Goal: Complete application form

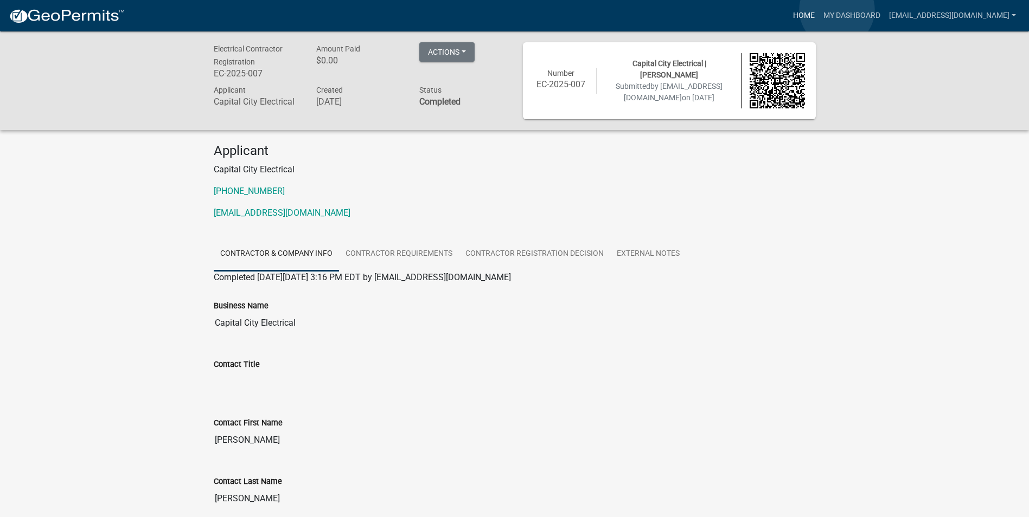
click at [819, 10] on link "Home" at bounding box center [804, 15] width 30 height 21
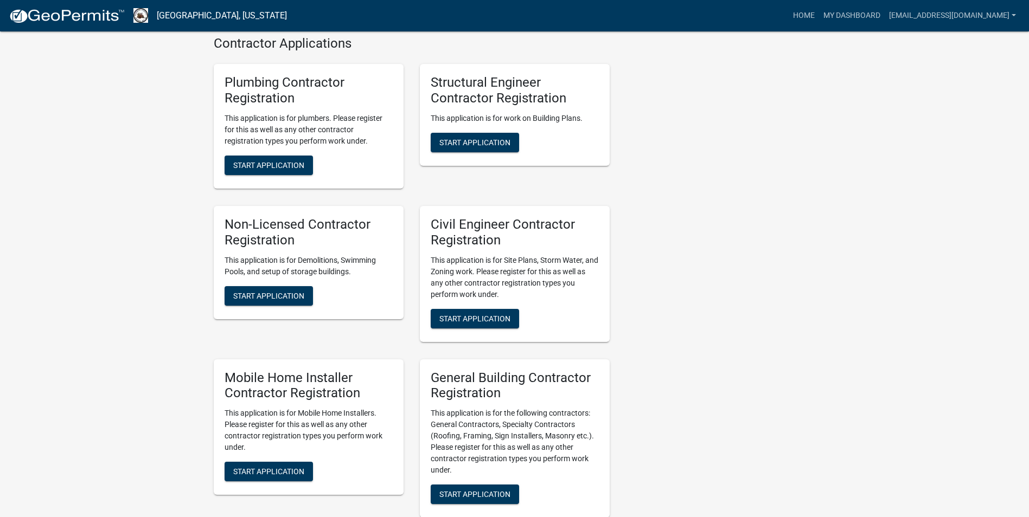
scroll to position [624, 0]
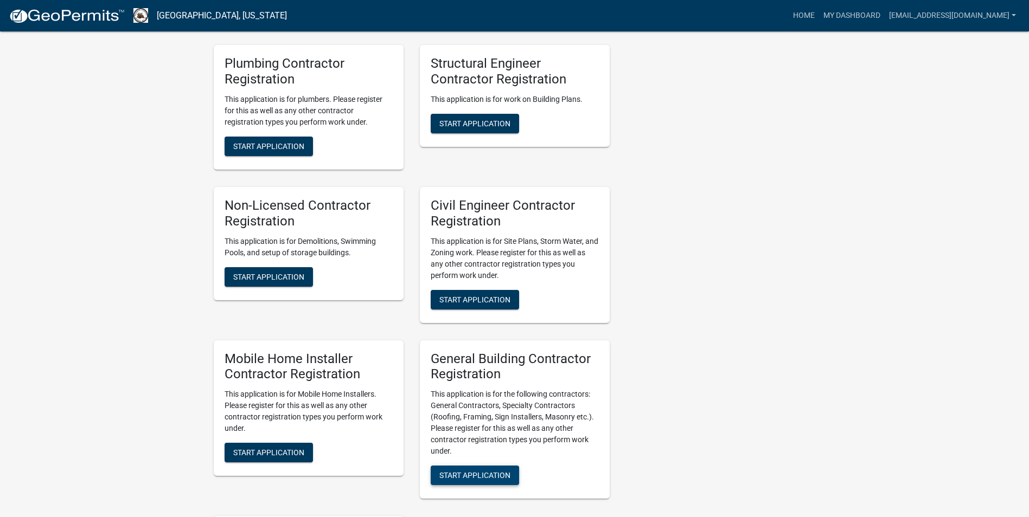
click at [483, 471] on span "Start Application" at bounding box center [474, 475] width 71 height 9
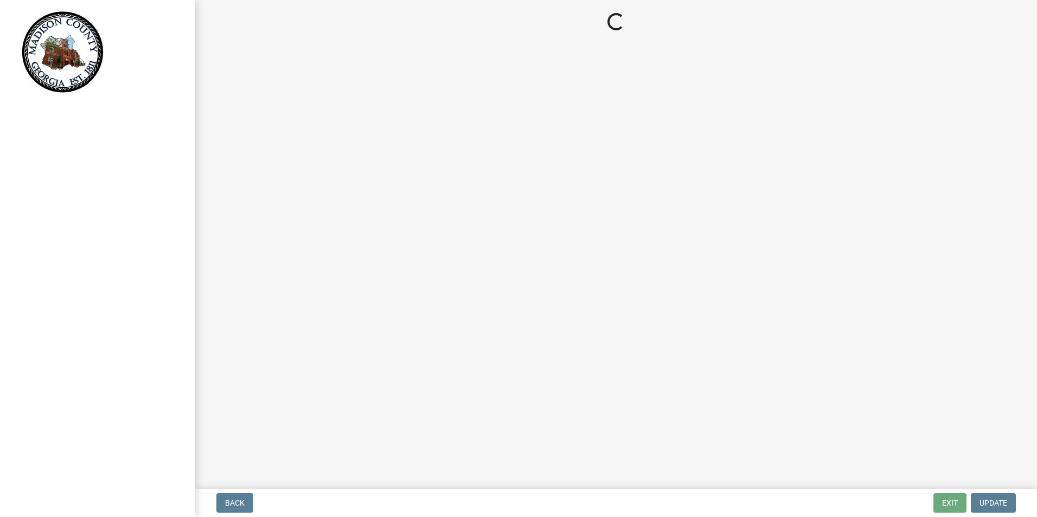
select select "GA"
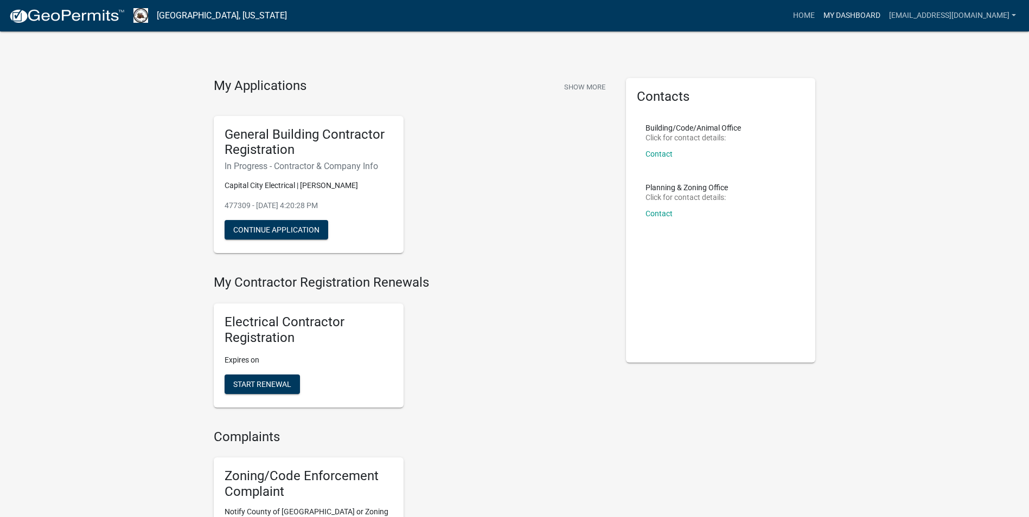
click at [874, 17] on link "My Dashboard" at bounding box center [852, 15] width 66 height 21
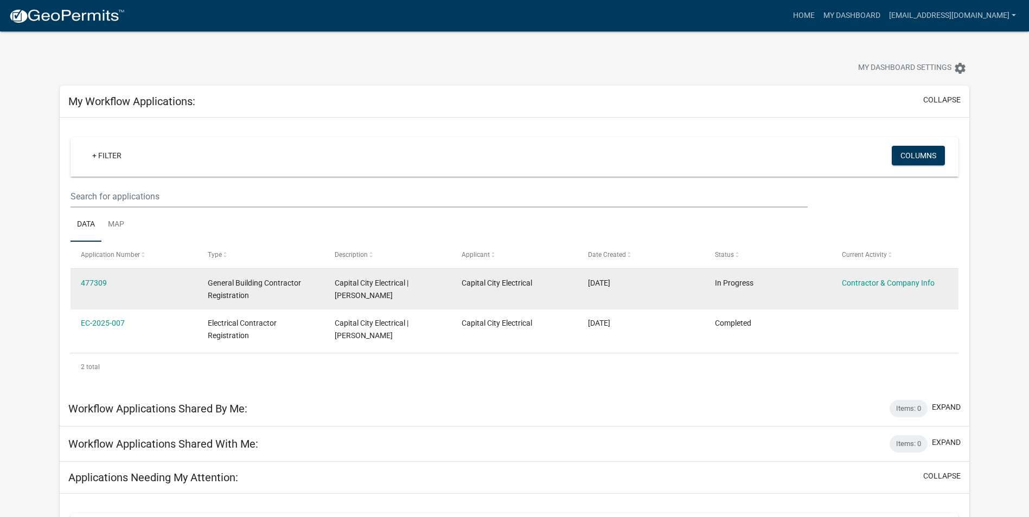
click at [91, 287] on div "477309" at bounding box center [134, 283] width 106 height 12
click at [91, 283] on link "477309" at bounding box center [94, 283] width 26 height 9
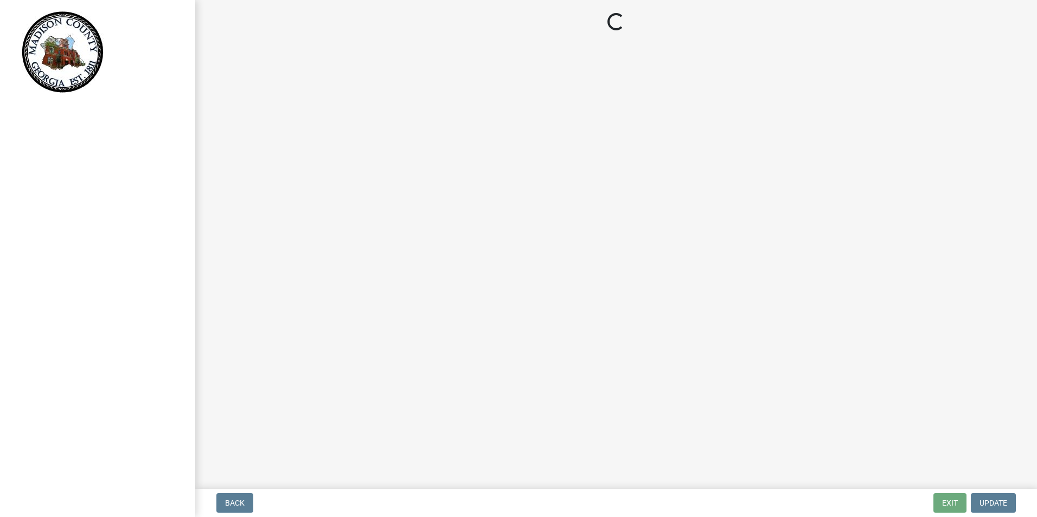
select select "GA"
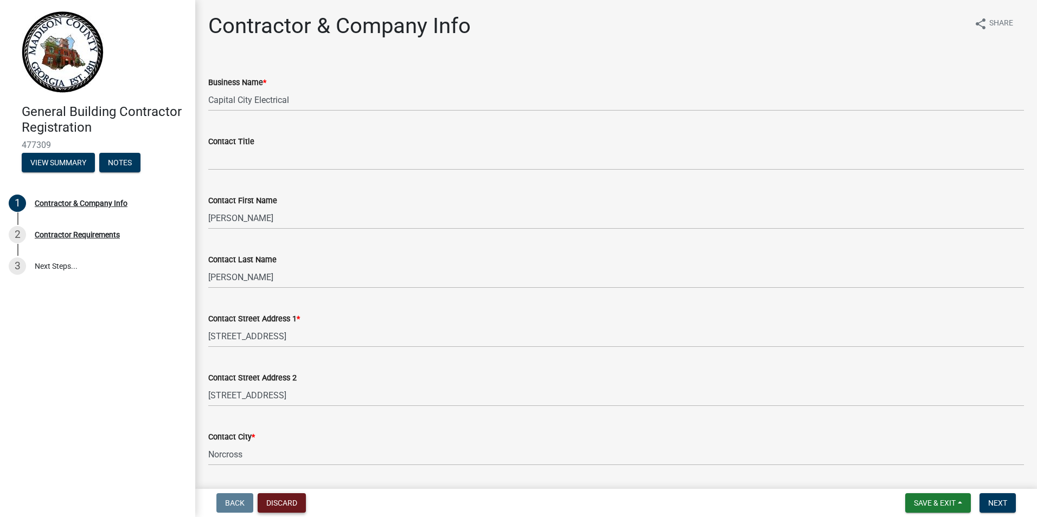
click at [284, 509] on button "Discard" at bounding box center [282, 503] width 48 height 20
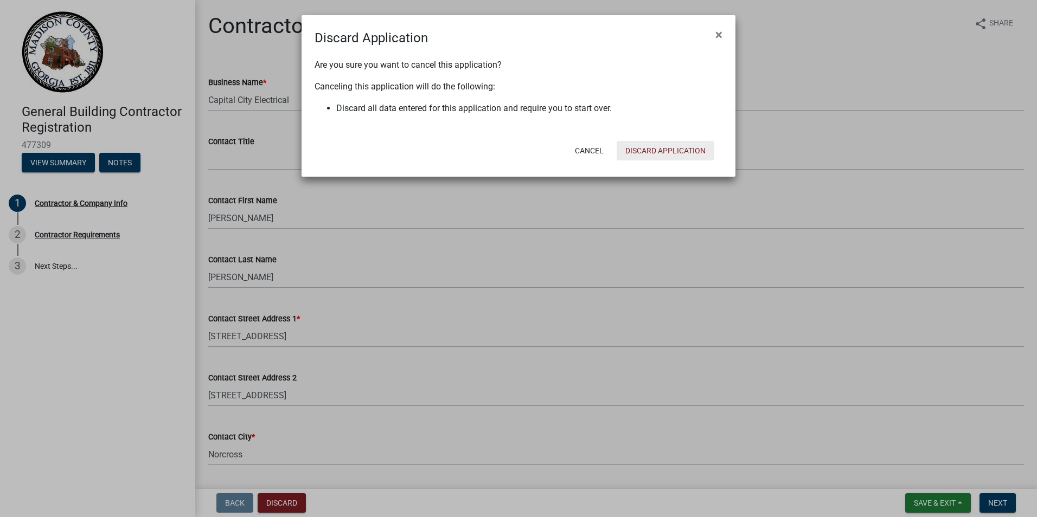
click at [666, 149] on button "Discard Application" at bounding box center [666, 151] width 98 height 20
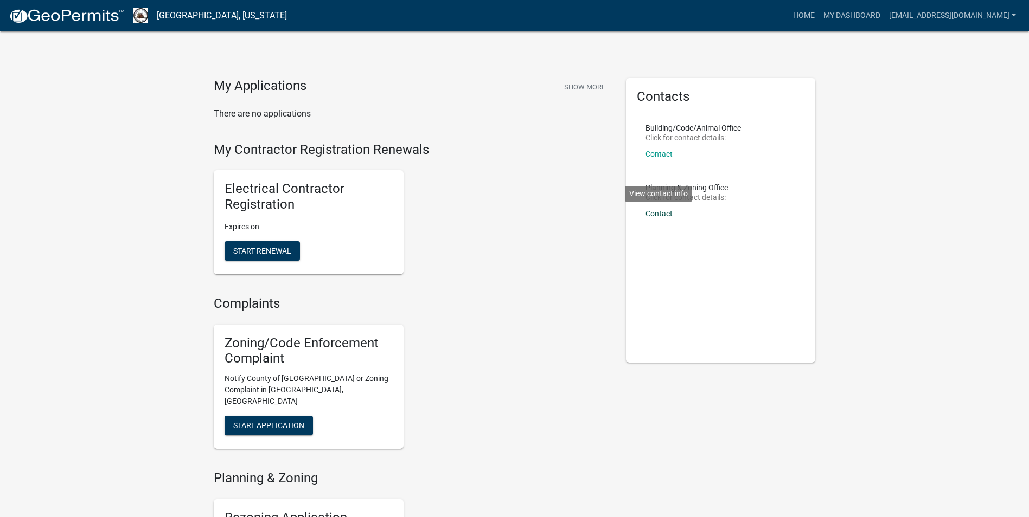
click at [659, 210] on link "Contact" at bounding box center [658, 213] width 27 height 9
